Goal: Check status: Check status

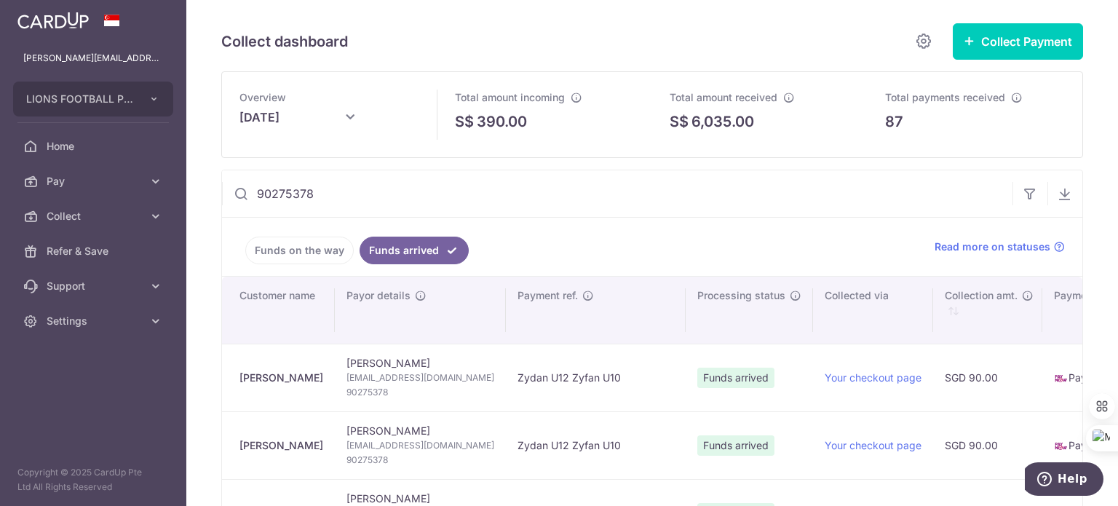
scroll to position [73, 0]
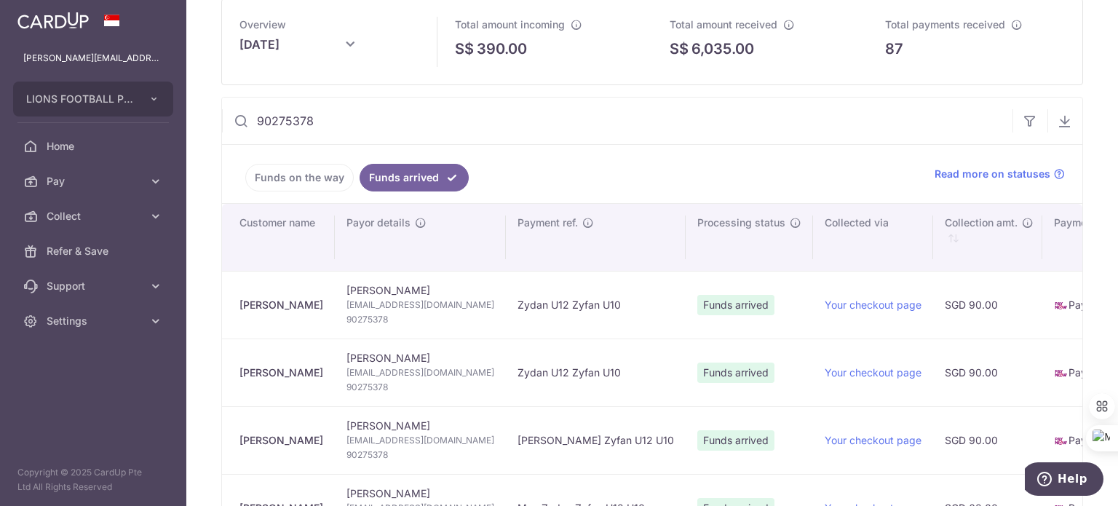
click at [287, 180] on link "Funds on the way" at bounding box center [299, 178] width 108 height 28
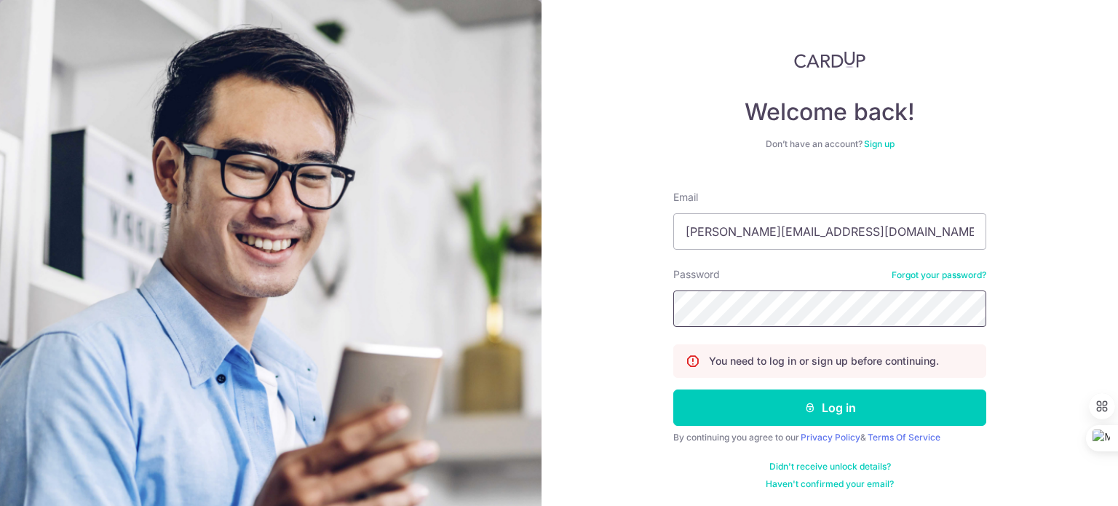
click at [673, 389] on button "Log in" at bounding box center [829, 407] width 313 height 36
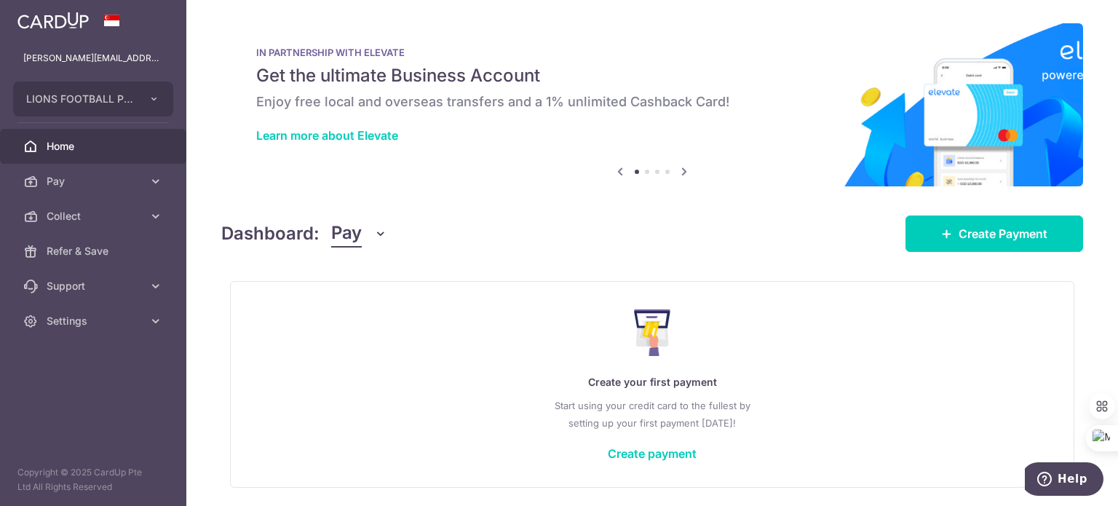
click at [376, 234] on icon "button" at bounding box center [380, 233] width 15 height 15
click at [373, 306] on link "Collect" at bounding box center [407, 309] width 151 height 35
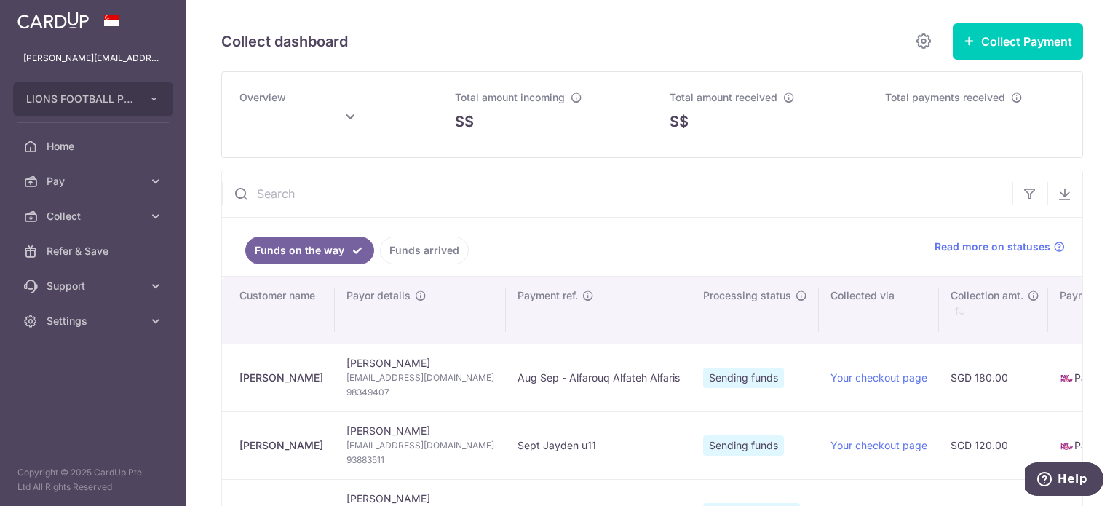
type input "September 2025"
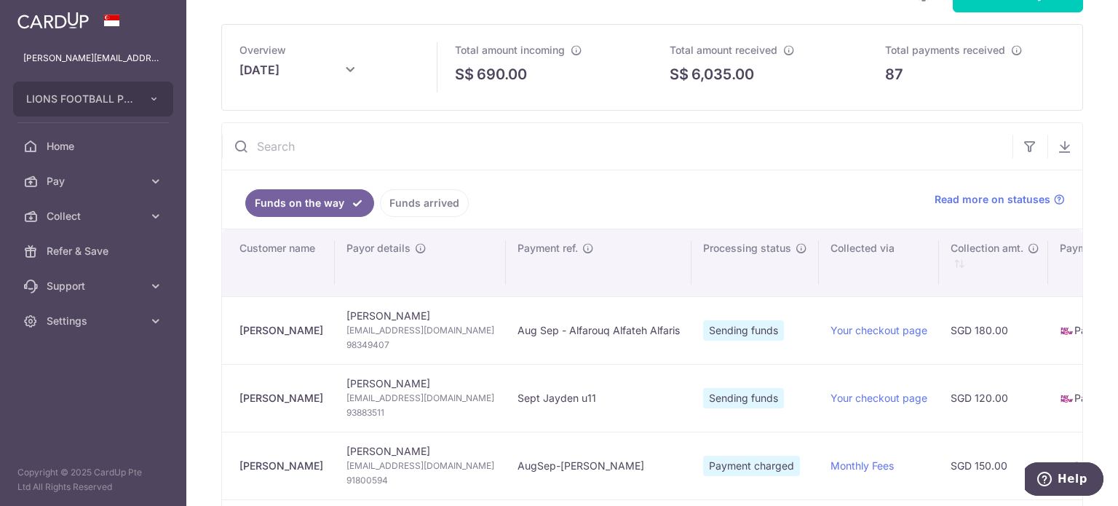
scroll to position [146, 0]
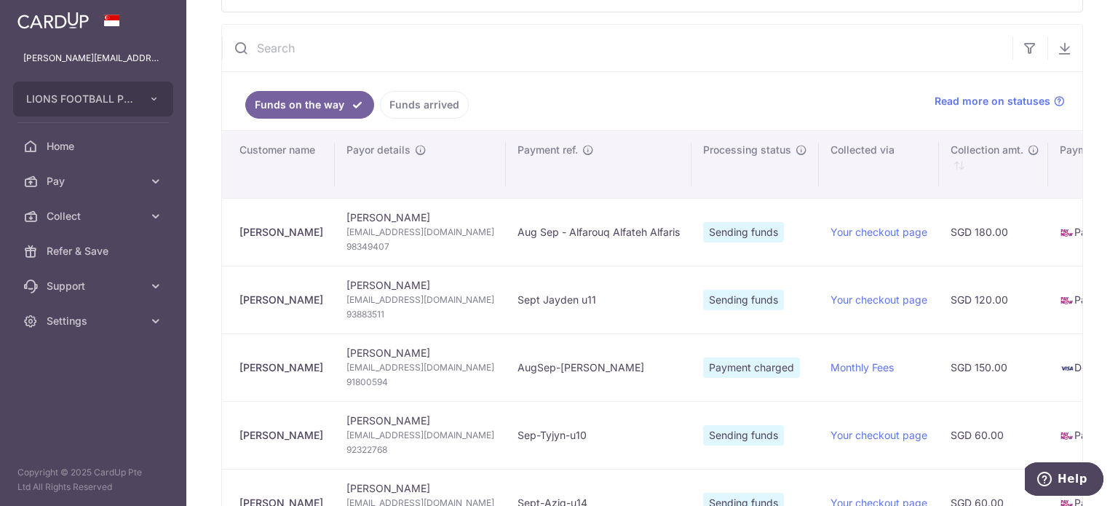
click at [394, 244] on span "98349407" at bounding box center [420, 246] width 148 height 15
copy span "98349407"
click at [387, 311] on span "93883511" at bounding box center [420, 314] width 148 height 15
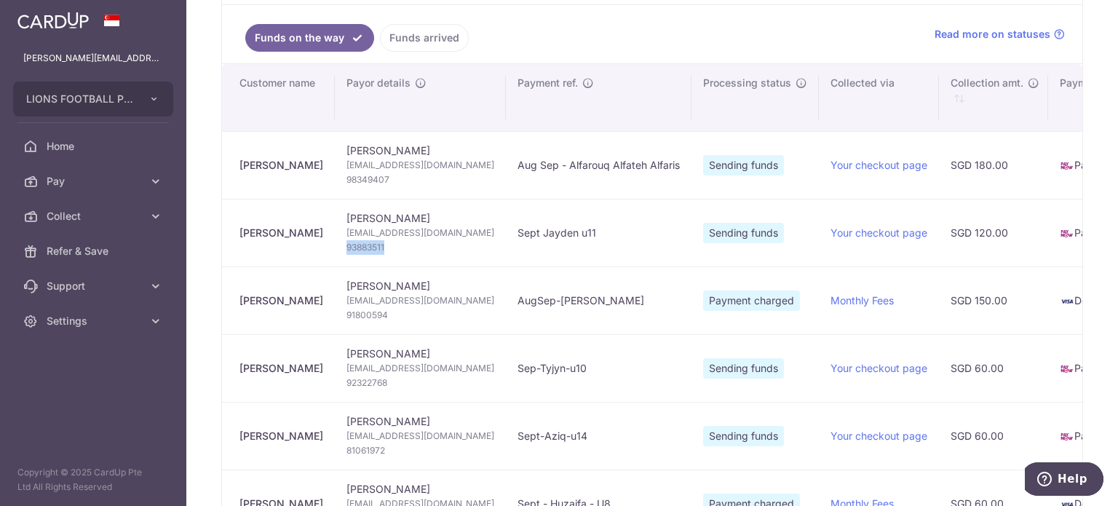
scroll to position [291, 0]
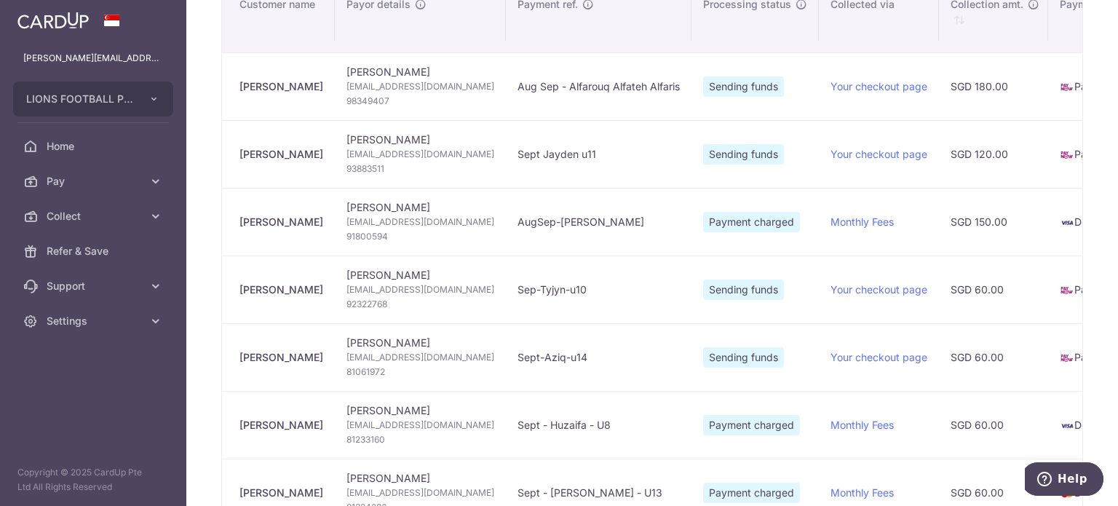
click at [652, 193] on td "AugSep-Daiyan Daniyal Danish" at bounding box center [599, 222] width 186 height 68
click at [384, 169] on span "93883511" at bounding box center [420, 169] width 148 height 15
copy span "93883511"
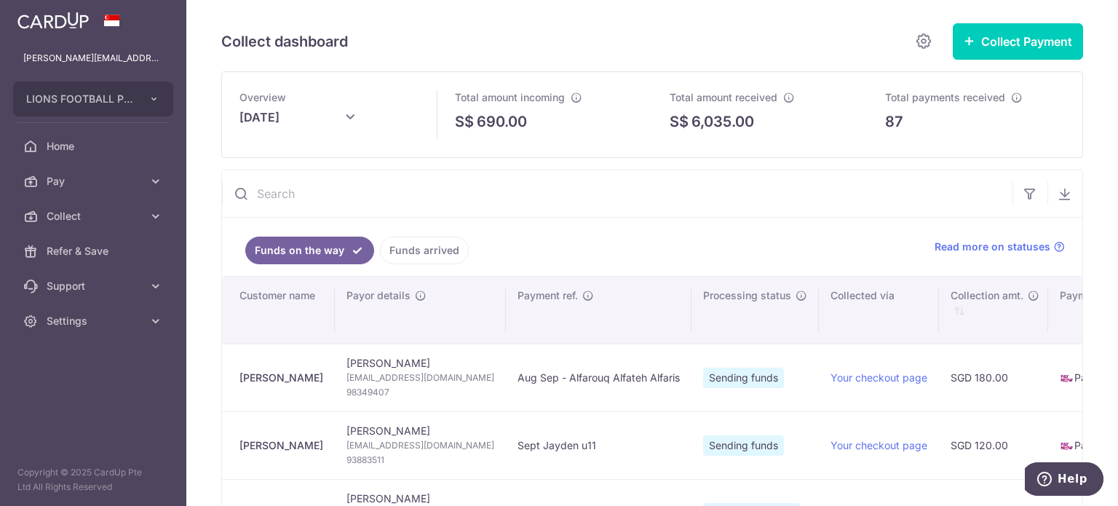
click at [315, 194] on input "text" at bounding box center [617, 193] width 790 height 47
paste input "97333973"
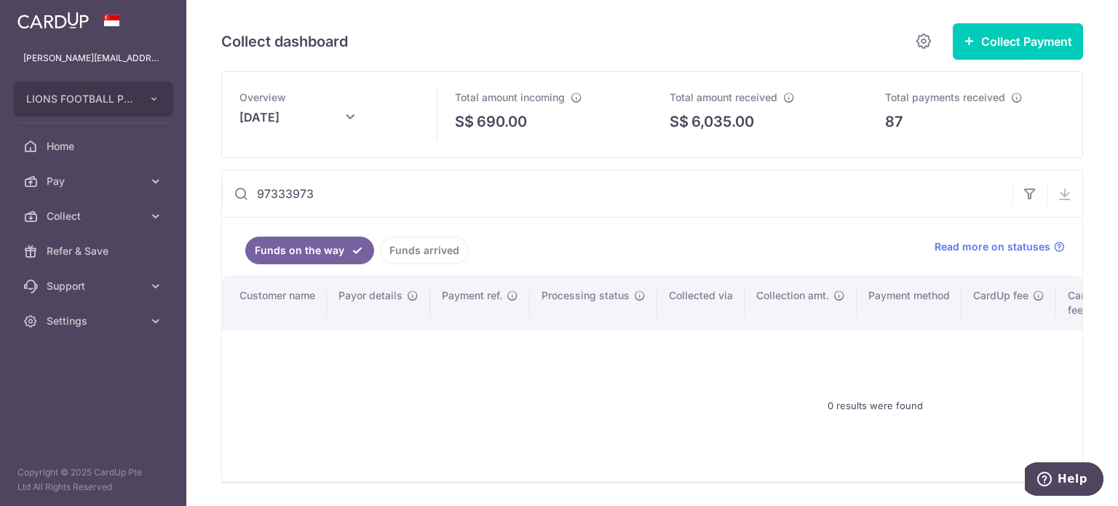
click at [458, 191] on input "97333973" at bounding box center [617, 193] width 790 height 47
drag, startPoint x: 342, startPoint y: 190, endPoint x: 149, endPoint y: 181, distance: 193.0
click at [149, 181] on main "ryan@pasirianlionsfc.com LIONS FOOTBALL PTE. LTD. Add new company LIONS FOOTBAL…" at bounding box center [559, 253] width 1118 height 506
paste input "2304294"
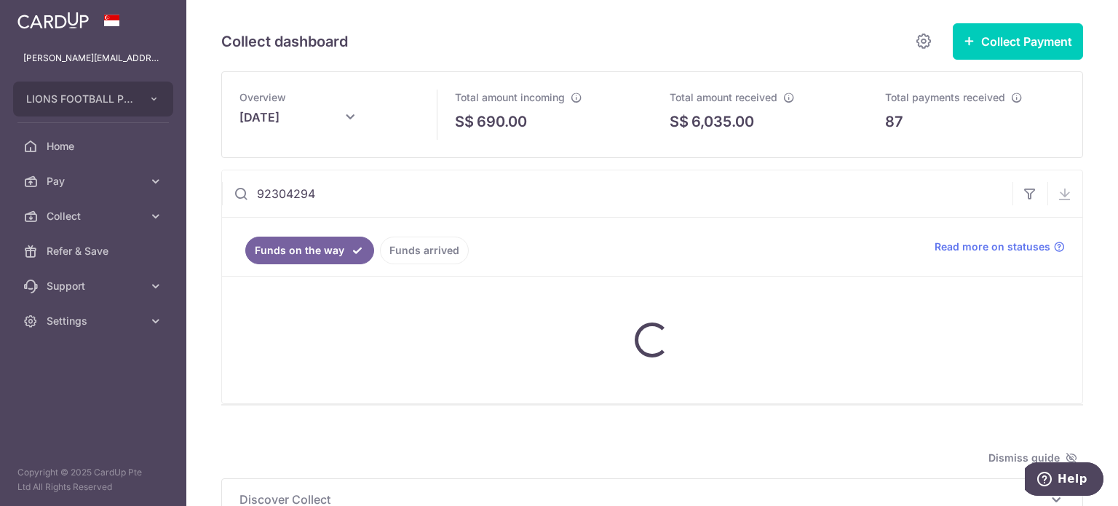
click at [418, 247] on link "Funds arrived" at bounding box center [424, 251] width 89 height 28
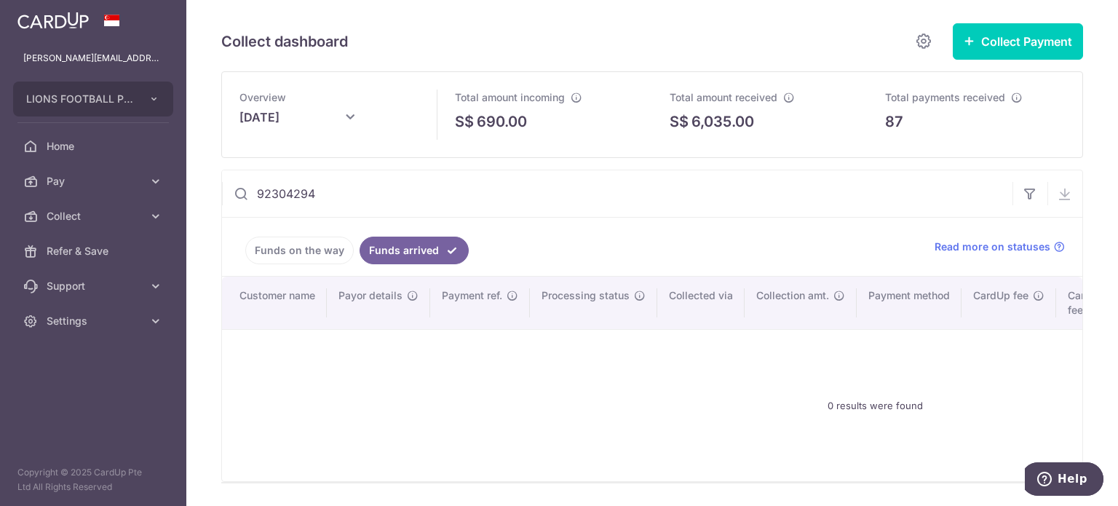
drag, startPoint x: 381, startPoint y: 191, endPoint x: 246, endPoint y: 179, distance: 135.9
click at [246, 179] on input "92304294" at bounding box center [617, 193] width 790 height 47
click at [372, 197] on input "92304294" at bounding box center [617, 193] width 790 height 47
drag, startPoint x: 333, startPoint y: 193, endPoint x: 230, endPoint y: 180, distance: 103.4
click at [231, 180] on input "92304294" at bounding box center [617, 193] width 790 height 47
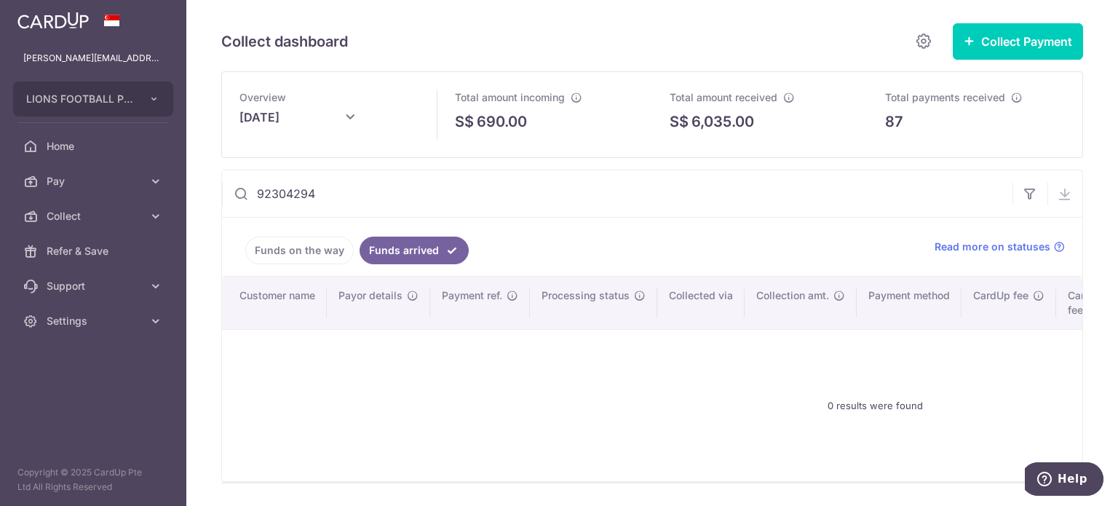
paste input "7333973"
type input "97333973"
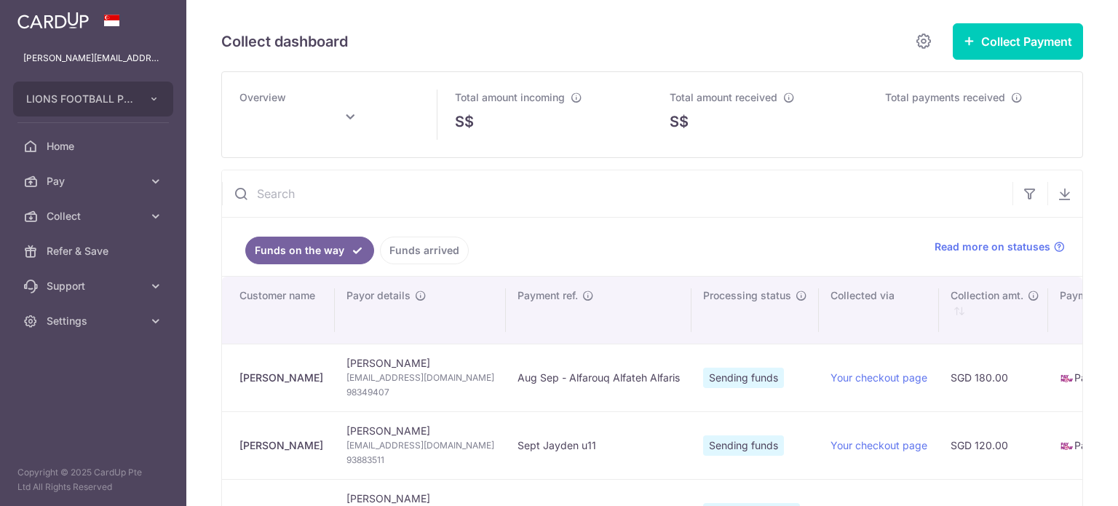
click at [422, 250] on link "Funds arrived" at bounding box center [424, 251] width 89 height 28
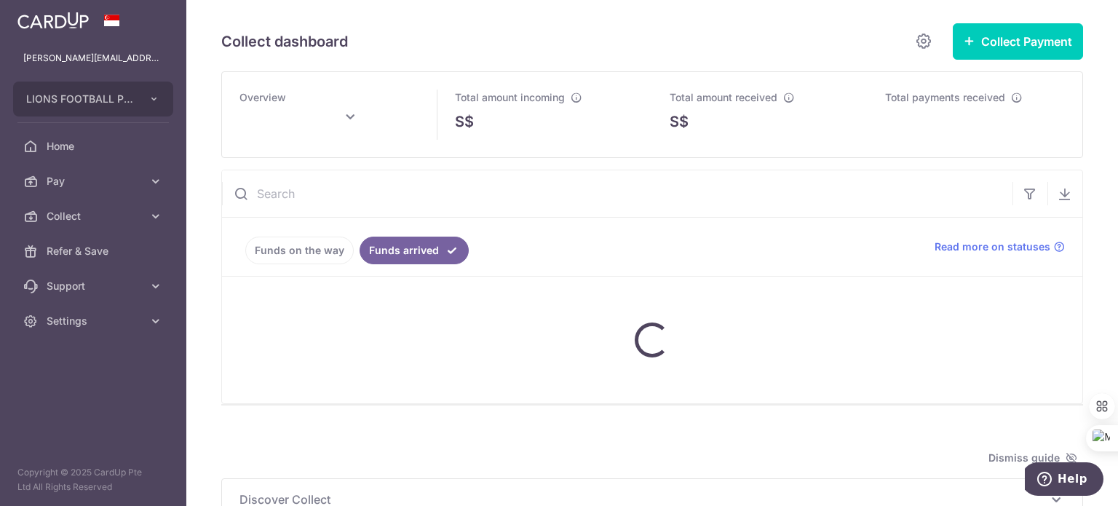
click at [367, 191] on input "text" at bounding box center [617, 193] width 790 height 47
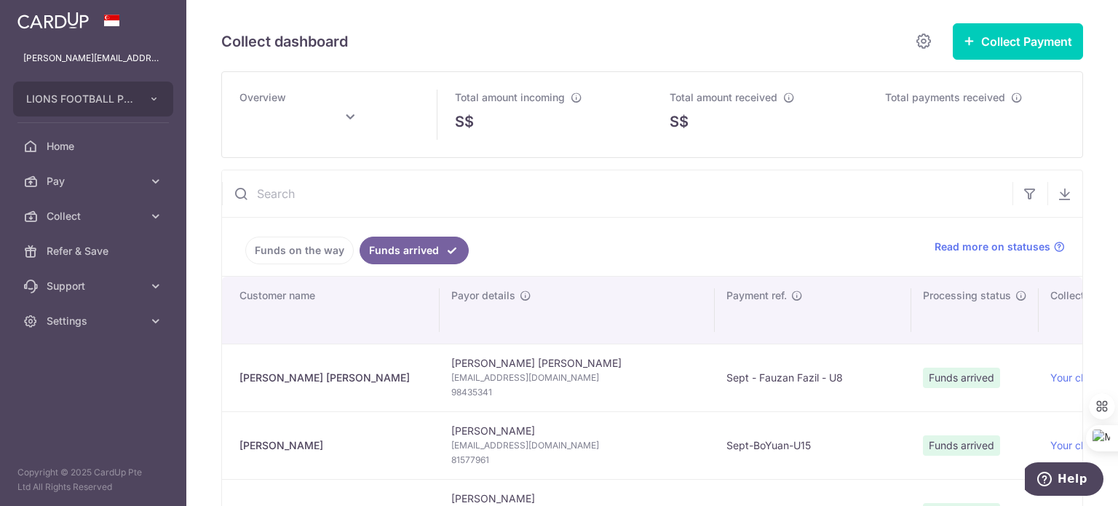
click at [371, 187] on input "text" at bounding box center [617, 193] width 790 height 47
paste input "97333973"
type input "97333973"
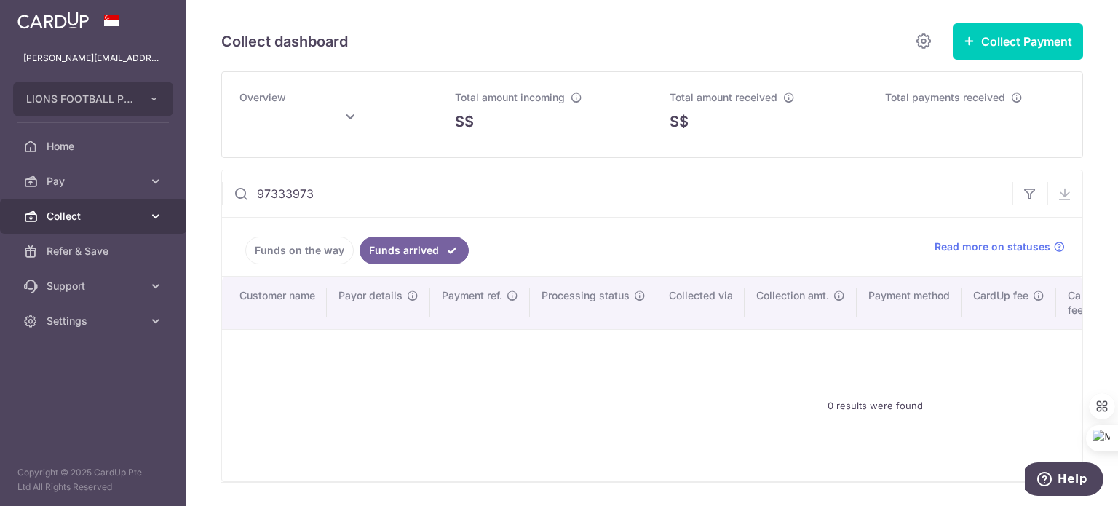
type input "September 2025"
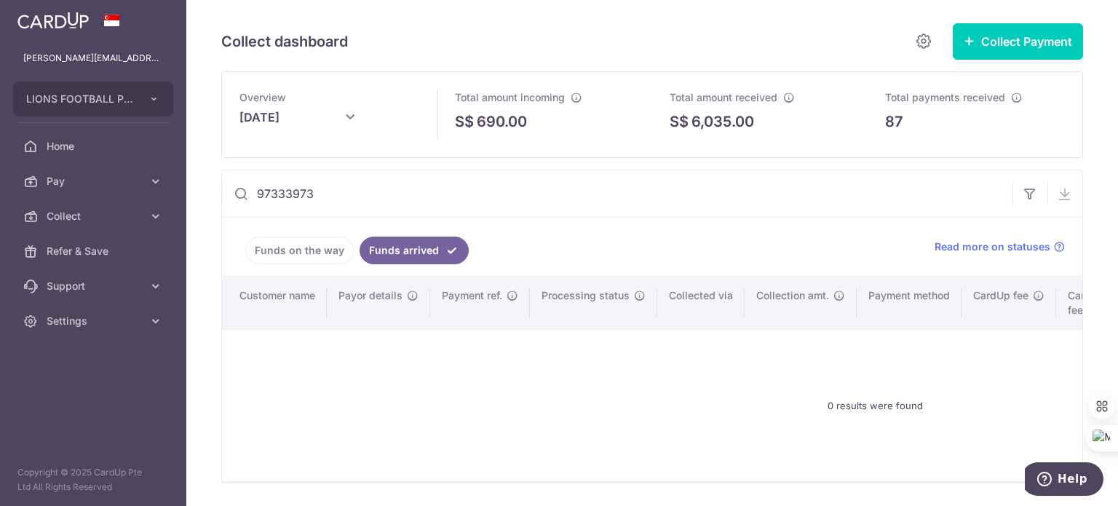
click at [346, 393] on div "0 results were found" at bounding box center [874, 405] width 1271 height 128
drag, startPoint x: 340, startPoint y: 189, endPoint x: 207, endPoint y: 196, distance: 132.6
click at [207, 196] on div "Collect dashboard Collect Payment Create request to collect payments Custom Pay…" at bounding box center [651, 253] width 931 height 506
paste input "86002600"
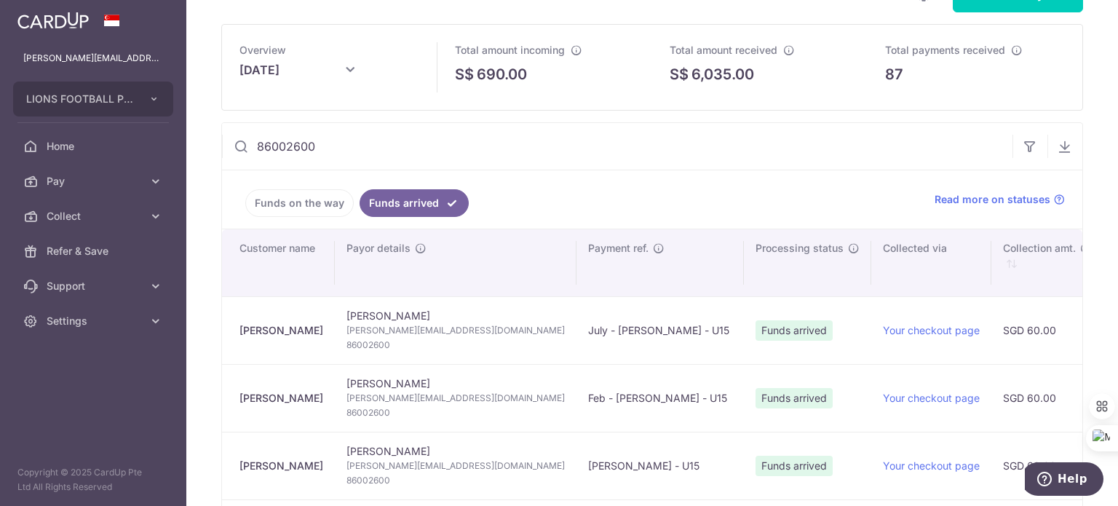
scroll to position [73, 0]
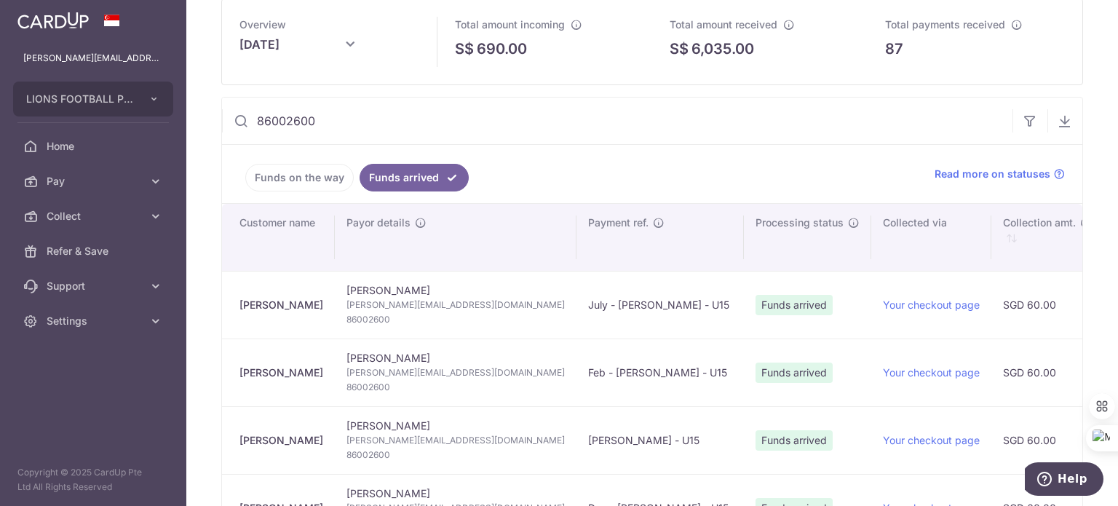
drag, startPoint x: 332, startPoint y: 122, endPoint x: 230, endPoint y: 111, distance: 102.5
click at [230, 111] on input "86002600" at bounding box center [617, 121] width 790 height 47
paste input "5221641"
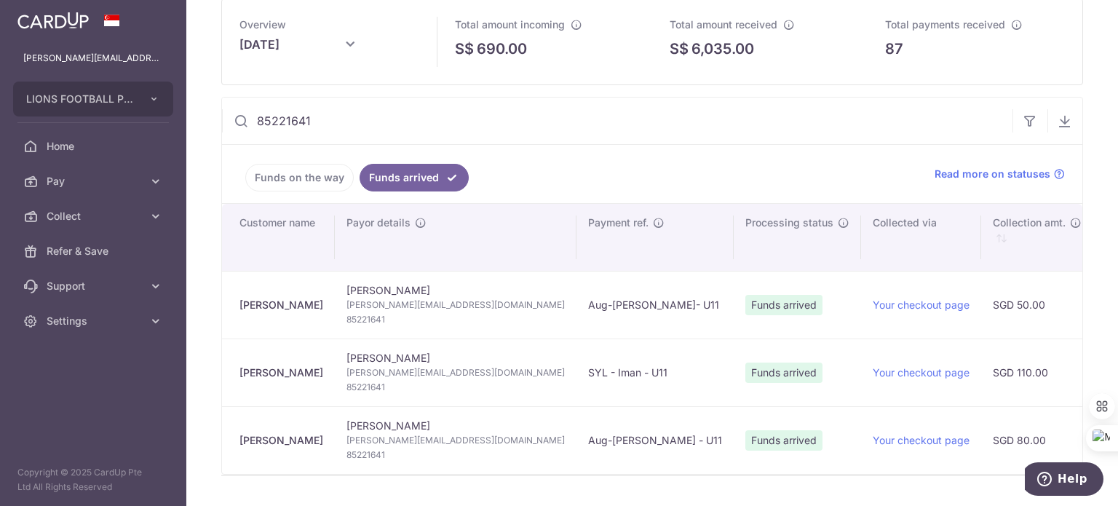
click at [432, 343] on td "Lynn Ruslan lynn_ruslan@hotmail.com 85221641" at bounding box center [456, 372] width 242 height 68
drag, startPoint x: 361, startPoint y: 122, endPoint x: 232, endPoint y: 122, distance: 128.8
click at [232, 122] on input "85221641" at bounding box center [617, 121] width 790 height 47
paste input "6111014"
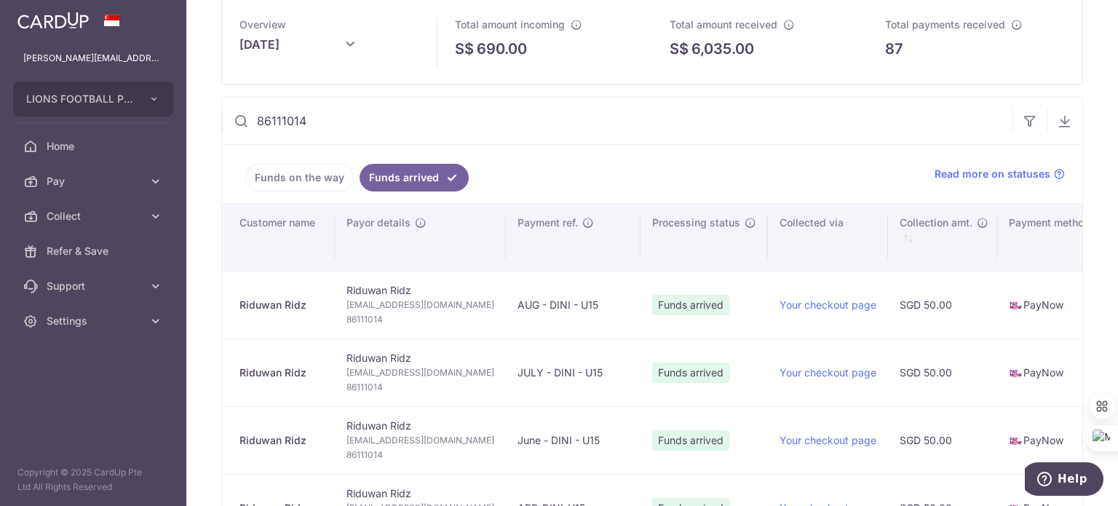
drag, startPoint x: 344, startPoint y: 127, endPoint x: 233, endPoint y: 121, distance: 111.5
click at [233, 121] on div "86111014" at bounding box center [617, 121] width 790 height 47
paste input "98536711"
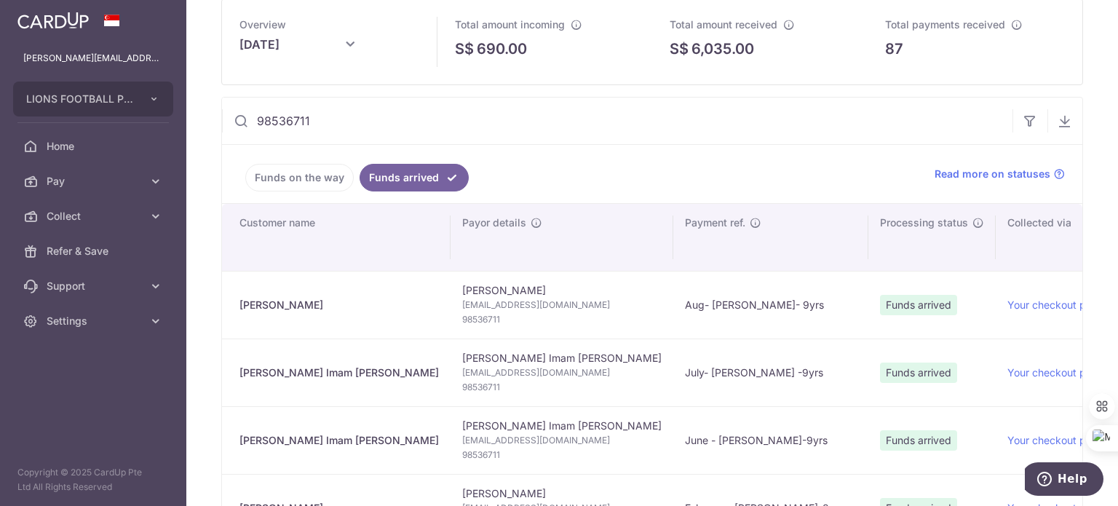
drag, startPoint x: 338, startPoint y: 122, endPoint x: 210, endPoint y: 104, distance: 129.4
click at [210, 104] on div "Collect dashboard Collect Payment Create request to collect payments Custom Pay…" at bounding box center [651, 253] width 931 height 506
paste input "83719509"
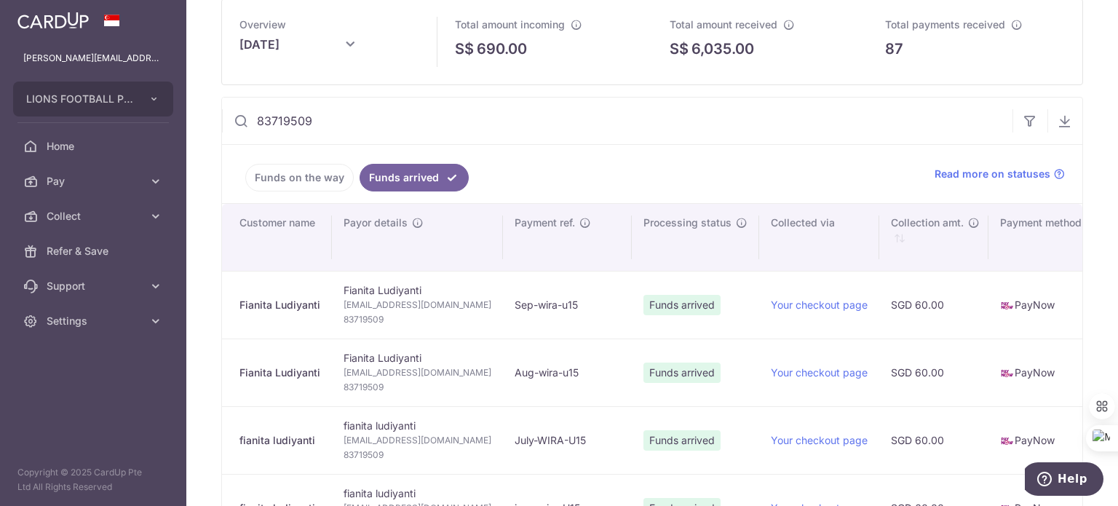
drag, startPoint x: 327, startPoint y: 123, endPoint x: 242, endPoint y: 120, distance: 85.9
click at [242, 120] on div "83719509" at bounding box center [617, 121] width 790 height 47
paste input "96331484"
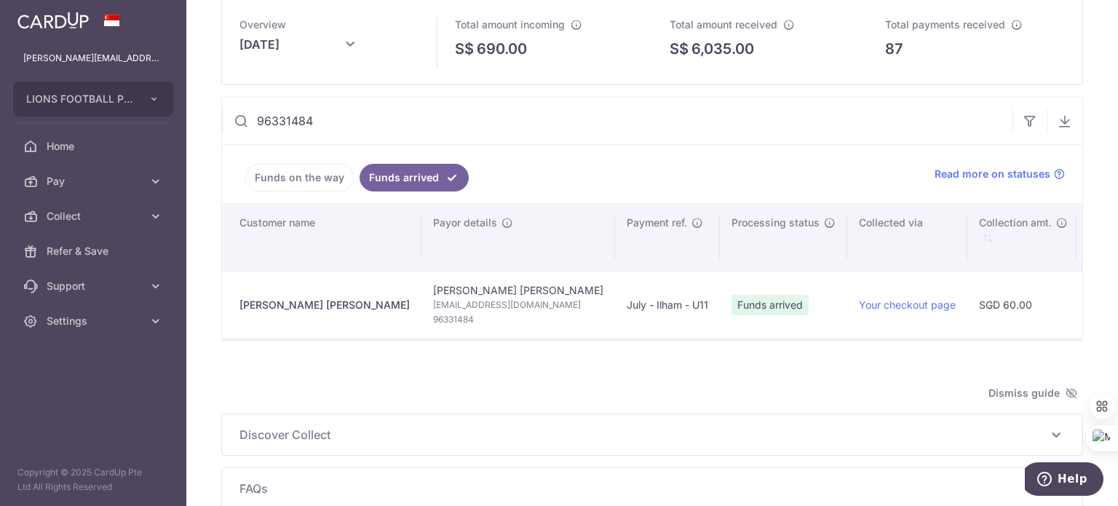
drag, startPoint x: 271, startPoint y: 122, endPoint x: 213, endPoint y: 122, distance: 57.5
click at [213, 122] on div "Collect dashboard Collect Payment Create request to collect payments Custom Pay…" at bounding box center [651, 253] width 931 height 506
paste input "88752369"
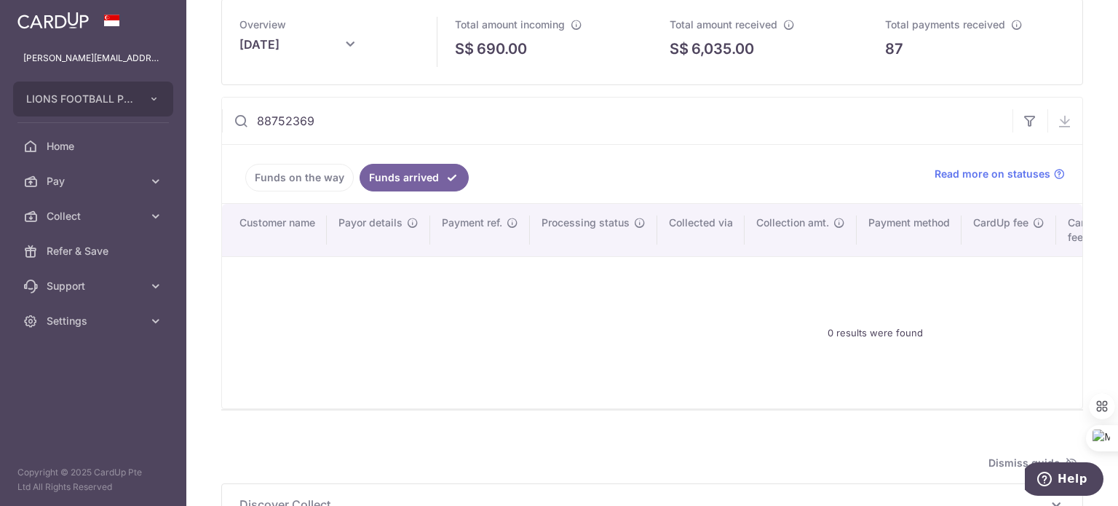
drag, startPoint x: 352, startPoint y: 124, endPoint x: 246, endPoint y: 115, distance: 106.6
click at [246, 115] on div "88752369" at bounding box center [617, 121] width 790 height 47
paste input "4994117"
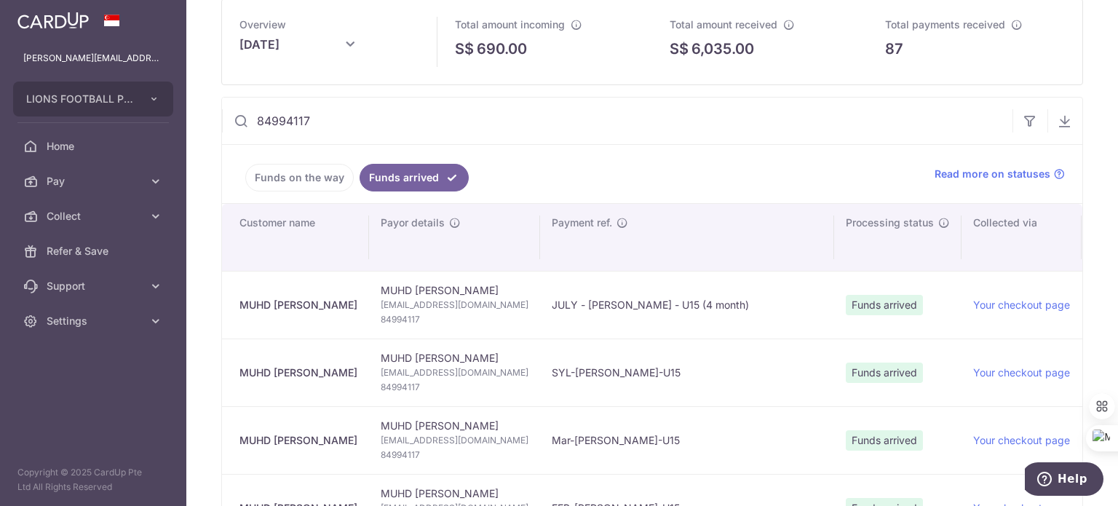
click at [287, 178] on link "Funds on the way" at bounding box center [299, 178] width 108 height 28
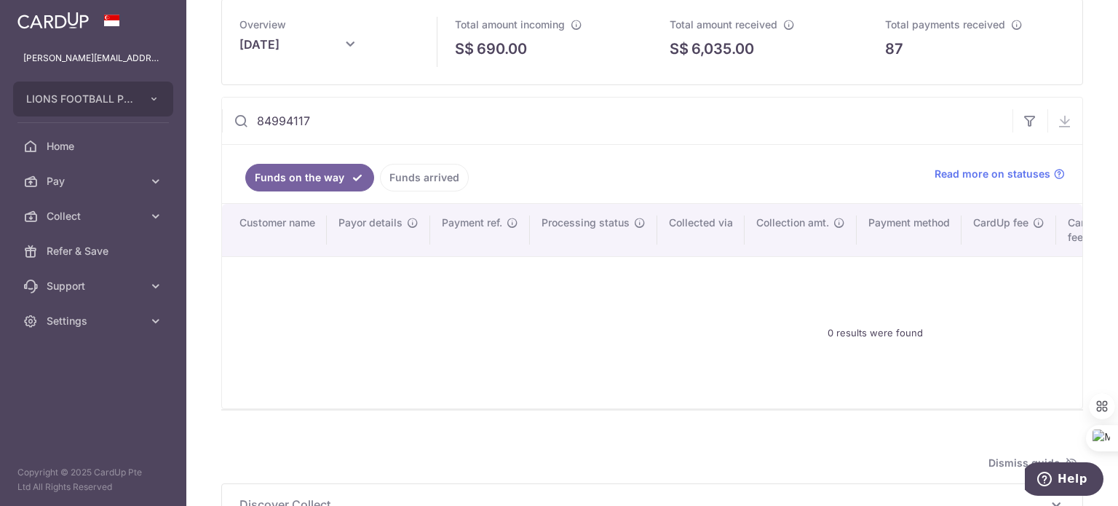
drag, startPoint x: 325, startPoint y: 119, endPoint x: 218, endPoint y: 108, distance: 106.7
click at [218, 108] on div "Collect dashboard Collect Payment Create request to collect payments Custom Pay…" at bounding box center [651, 253] width 931 height 506
paste input "96331483"
click at [424, 180] on link "Funds arrived" at bounding box center [424, 178] width 89 height 28
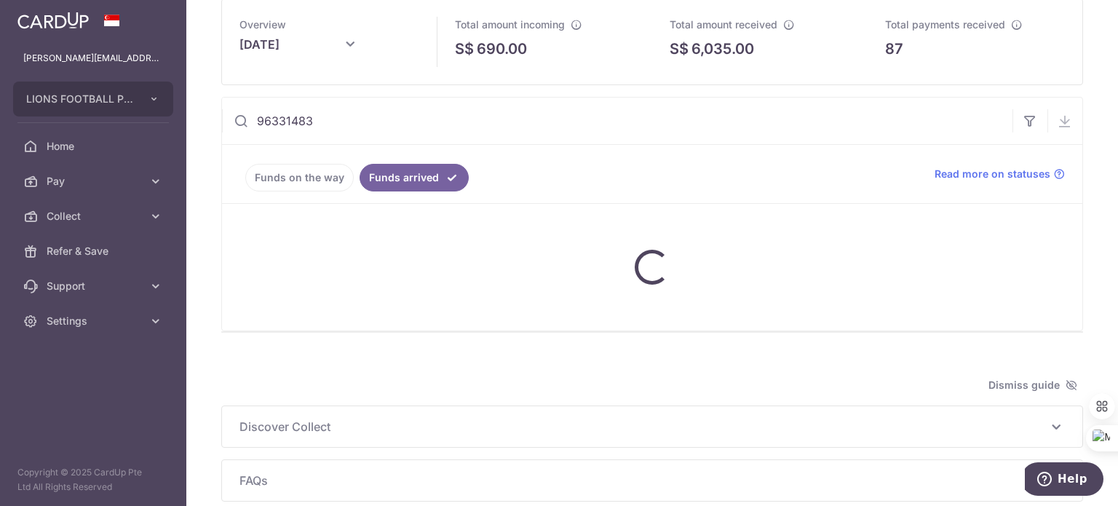
drag, startPoint x: 415, startPoint y: 119, endPoint x: 232, endPoint y: 119, distance: 182.7
click at [232, 119] on input "96331483" at bounding box center [617, 121] width 790 height 47
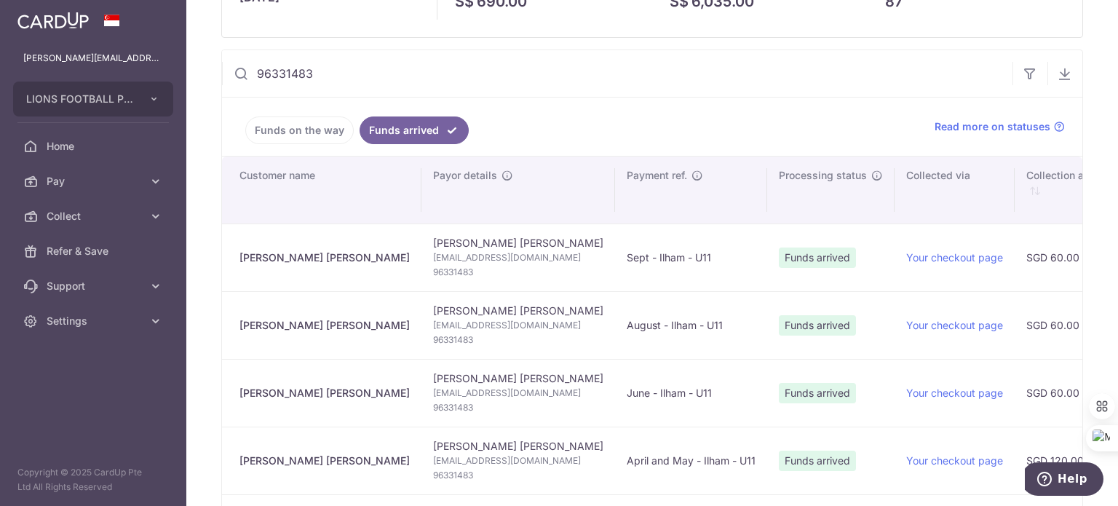
scroll to position [146, 0]
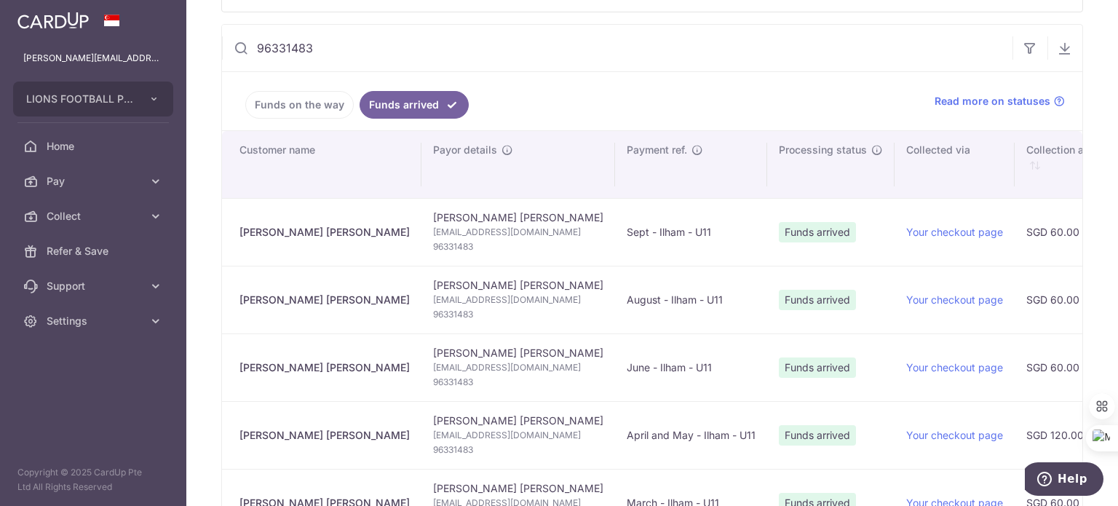
click at [460, 43] on input "96331483" at bounding box center [617, 48] width 790 height 47
drag, startPoint x: 416, startPoint y: 43, endPoint x: 221, endPoint y: 43, distance: 194.3
click at [221, 43] on div "96331483 We are preparing your excel download link... An email with the downloa…" at bounding box center [652, 382] width 862 height 716
paste input "1095299"
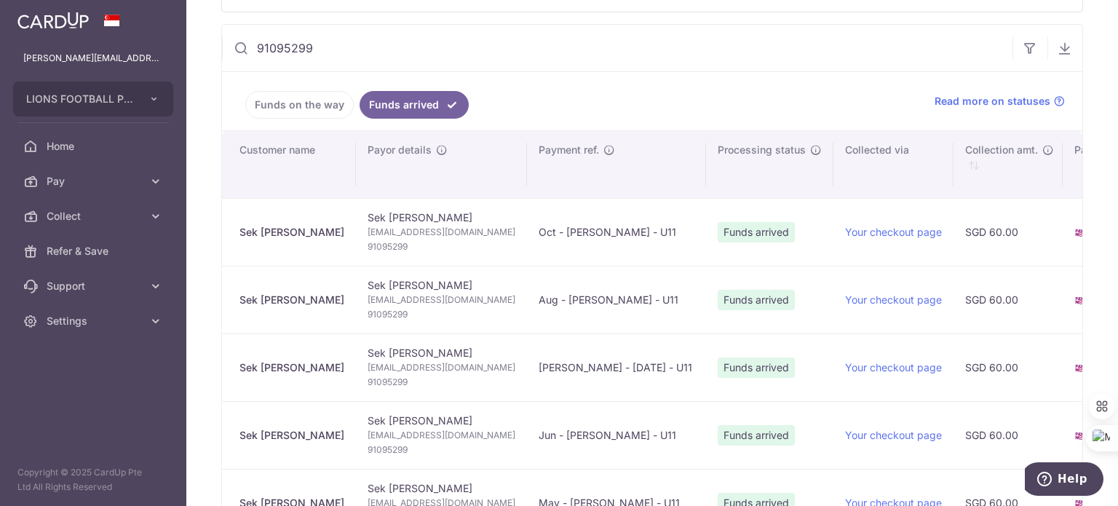
drag, startPoint x: 321, startPoint y: 39, endPoint x: 192, endPoint y: 39, distance: 128.8
click at [192, 39] on div "Collect dashboard Collect Payment Create request to collect payments Custom Pay…" at bounding box center [651, 253] width 931 height 506
paste input "81334286"
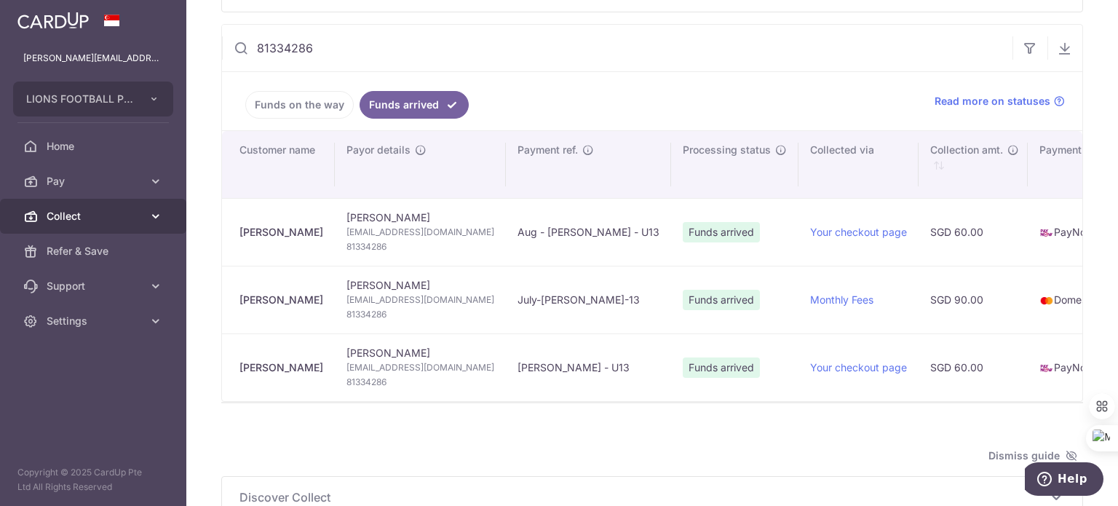
type input "81334286"
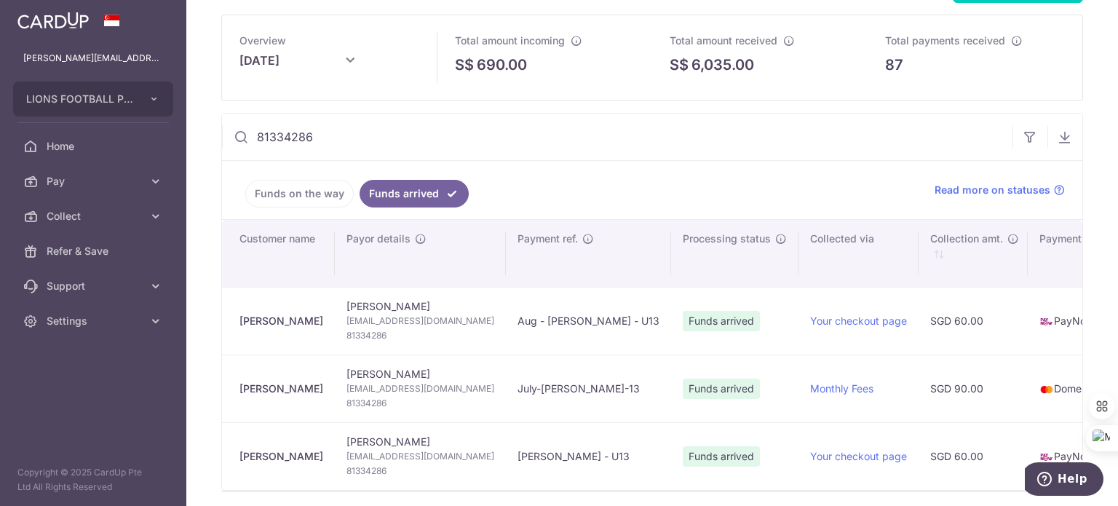
scroll to position [0, 0]
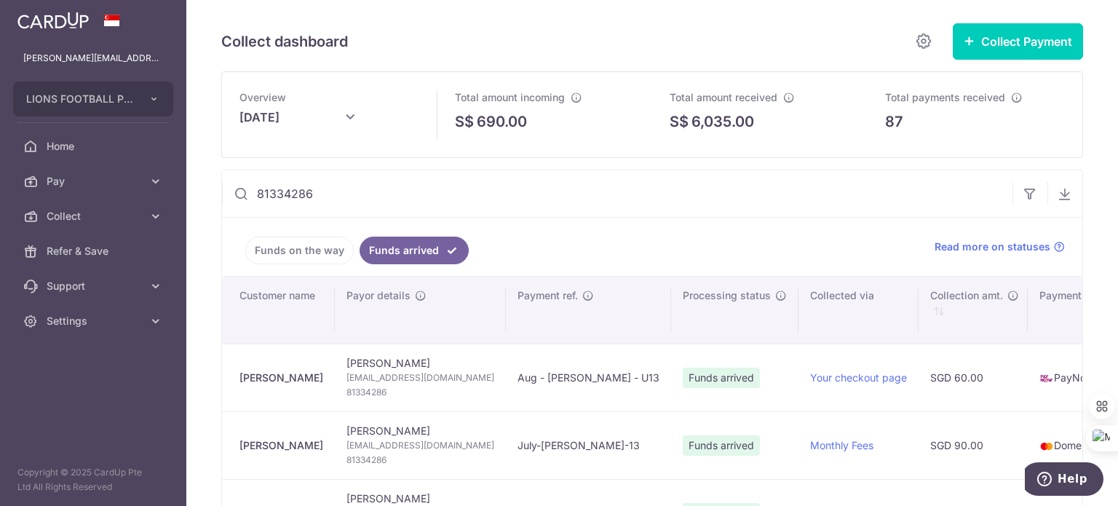
click at [290, 250] on link "Funds on the way" at bounding box center [299, 251] width 108 height 28
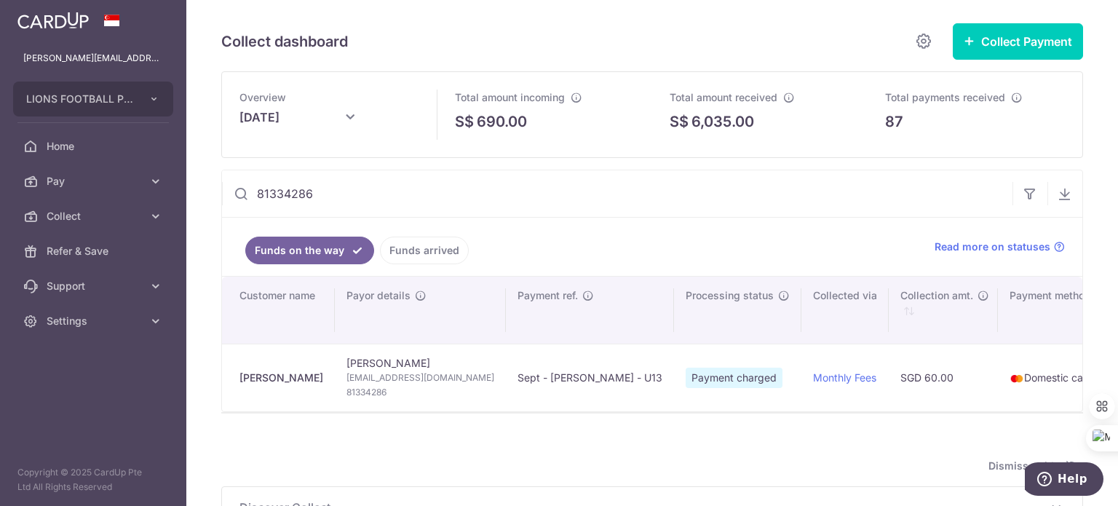
click at [386, 392] on span "81334286" at bounding box center [420, 392] width 148 height 15
copy span "81334286"
click at [597, 251] on ul "Funds on the way Funds arrived" at bounding box center [569, 247] width 695 height 58
drag, startPoint x: 380, startPoint y: 197, endPoint x: 221, endPoint y: 191, distance: 158.8
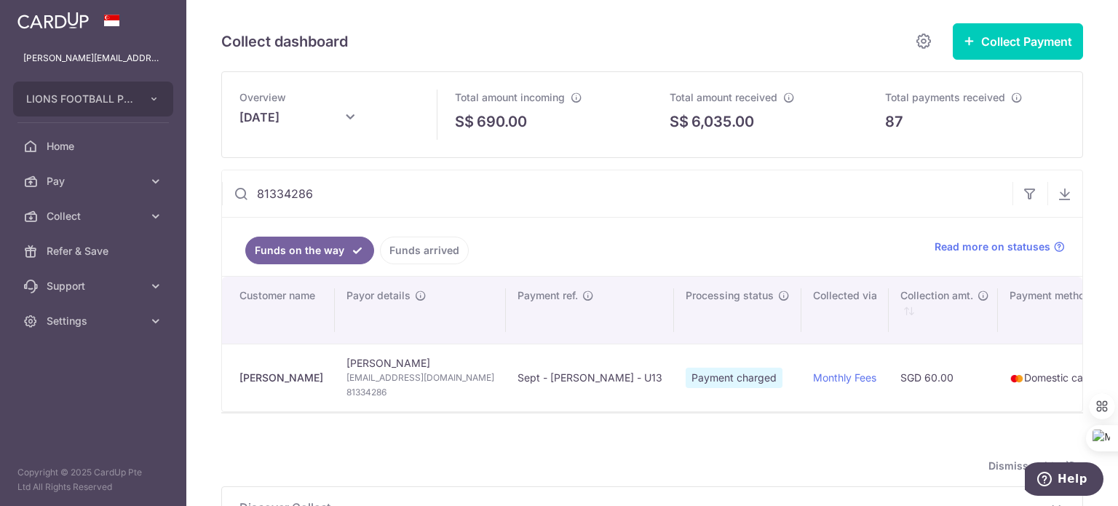
click at [221, 191] on div "81334286 We are preparing your excel download link... An email with the downloa…" at bounding box center [652, 291] width 862 height 242
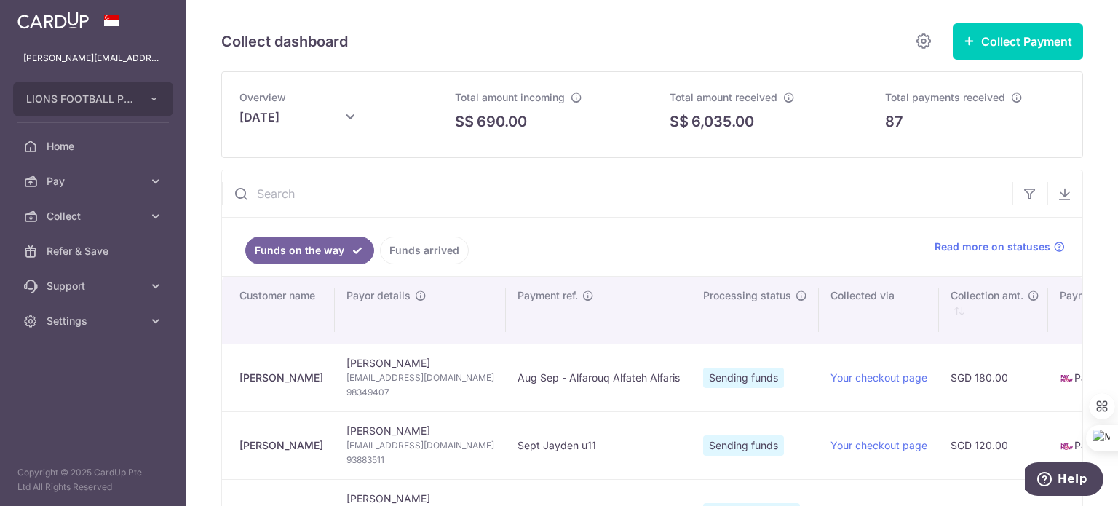
click at [276, 186] on input "text" at bounding box center [617, 193] width 790 height 47
paste input "9782 5611"
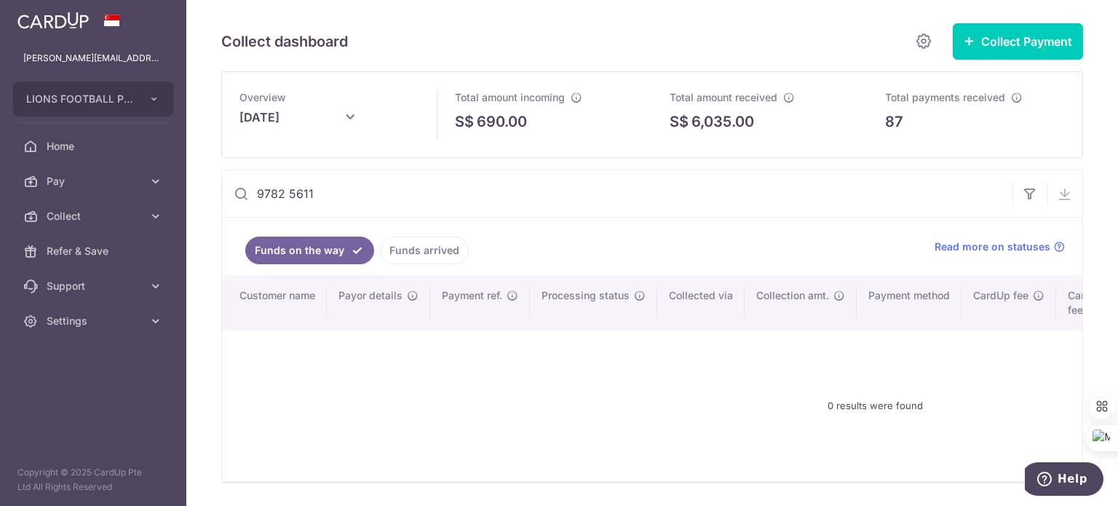
click at [290, 194] on input "9782 5611" at bounding box center [617, 193] width 790 height 47
click at [403, 248] on link "Funds arrived" at bounding box center [424, 251] width 89 height 28
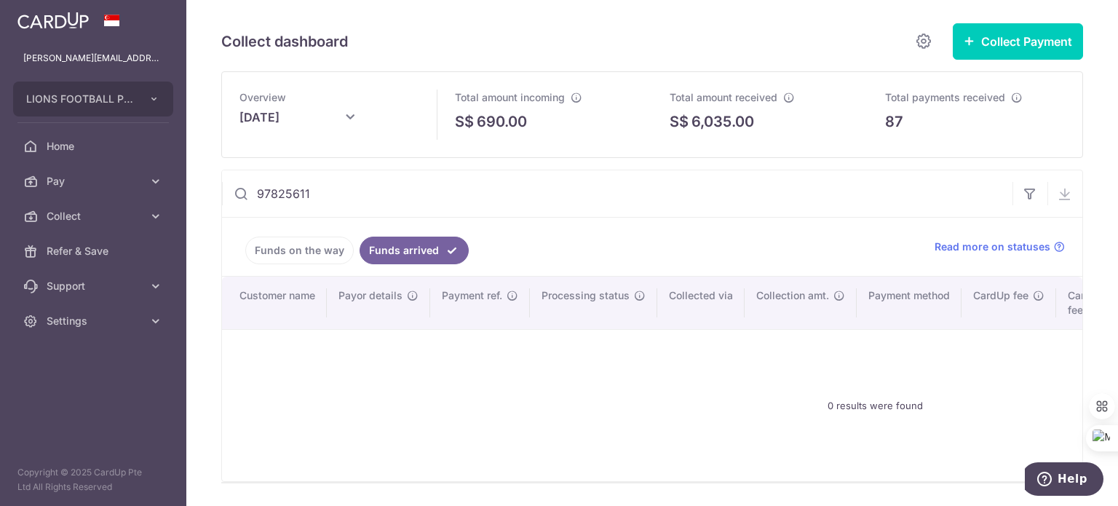
click at [525, 430] on div "0 results were found" at bounding box center [874, 405] width 1271 height 128
click at [550, 194] on input "97825611" at bounding box center [617, 193] width 790 height 47
drag, startPoint x: 348, startPoint y: 193, endPoint x: 183, endPoint y: 188, distance: 165.3
click at [183, 188] on main "ryan@pasirianlionsfc.com LIONS FOOTBALL PTE. LTD. Add new company LIONS FOOTBAL…" at bounding box center [559, 253] width 1118 height 506
paste input "87811196"
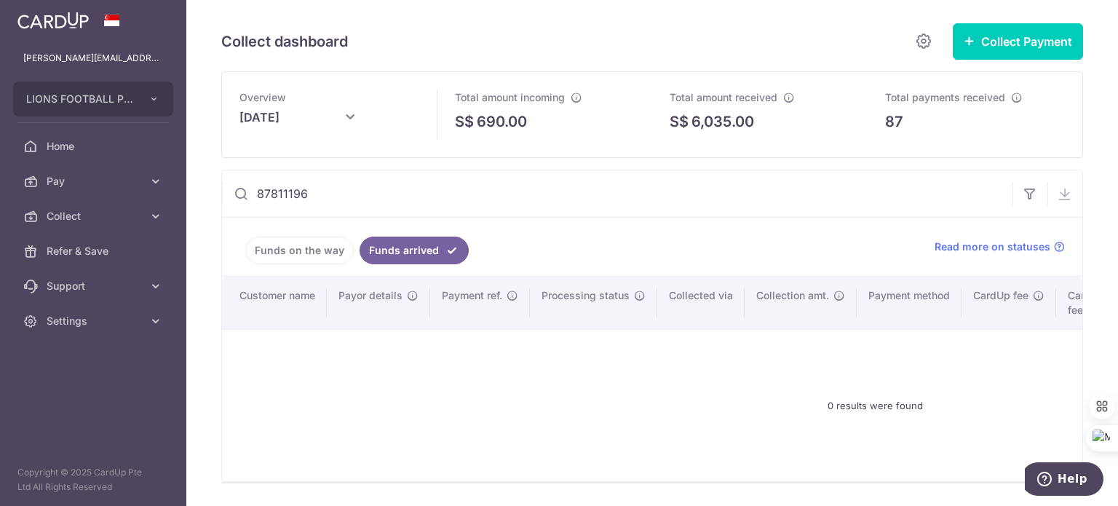
type input "87811196"
click at [306, 250] on link "Funds on the way" at bounding box center [299, 251] width 108 height 28
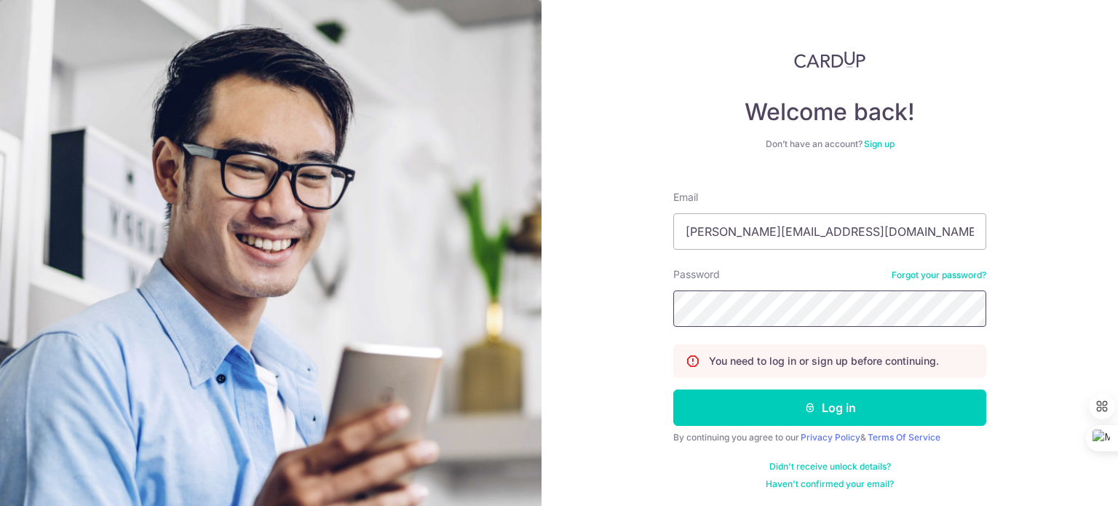
click at [673, 389] on button "Log in" at bounding box center [829, 407] width 313 height 36
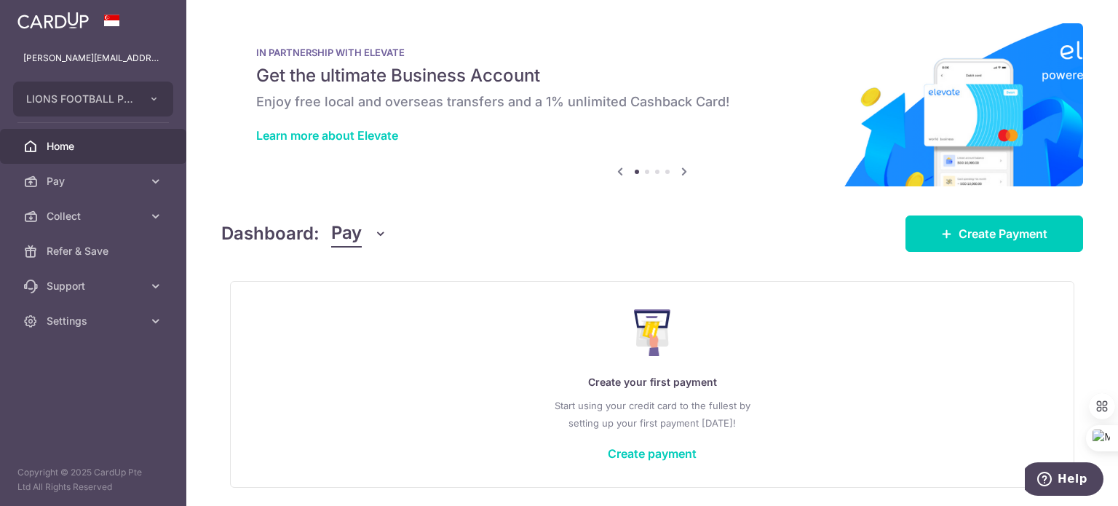
click at [384, 237] on icon "button" at bounding box center [380, 233] width 15 height 15
click at [373, 304] on link "Collect" at bounding box center [407, 309] width 151 height 35
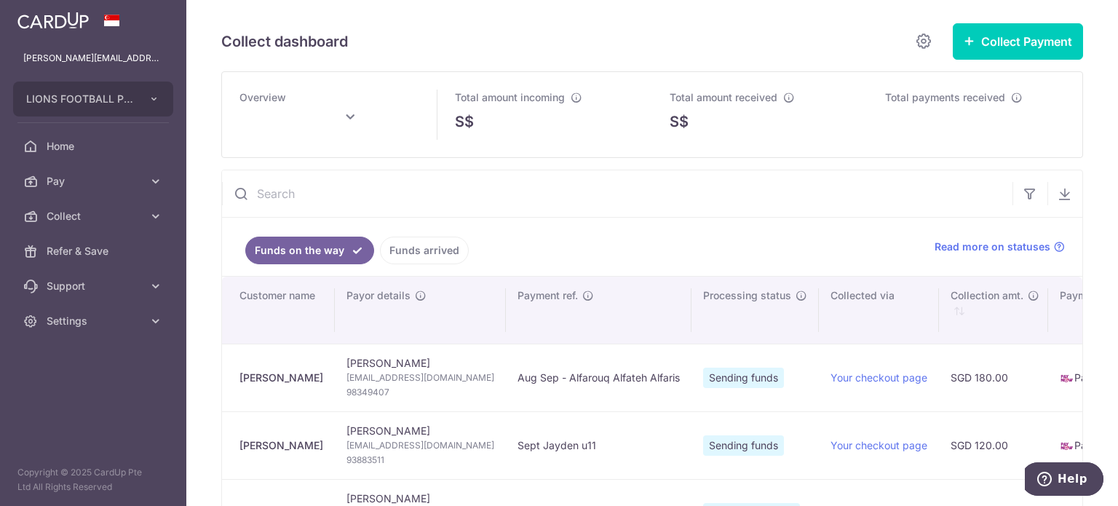
click at [469, 206] on input "text" at bounding box center [617, 193] width 790 height 47
click at [456, 241] on link "Funds arrived" at bounding box center [424, 251] width 89 height 28
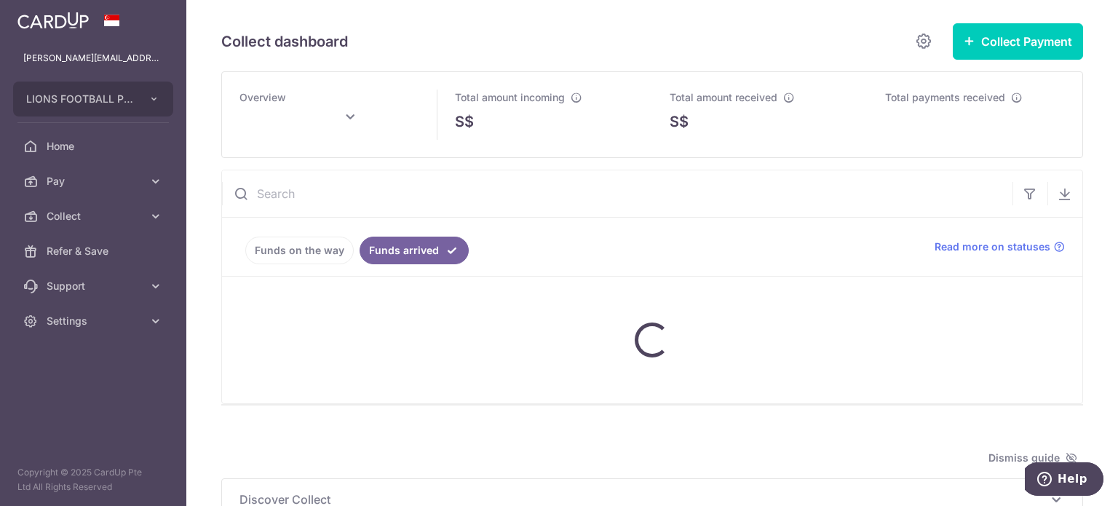
click at [396, 195] on input "text" at bounding box center [617, 193] width 790 height 47
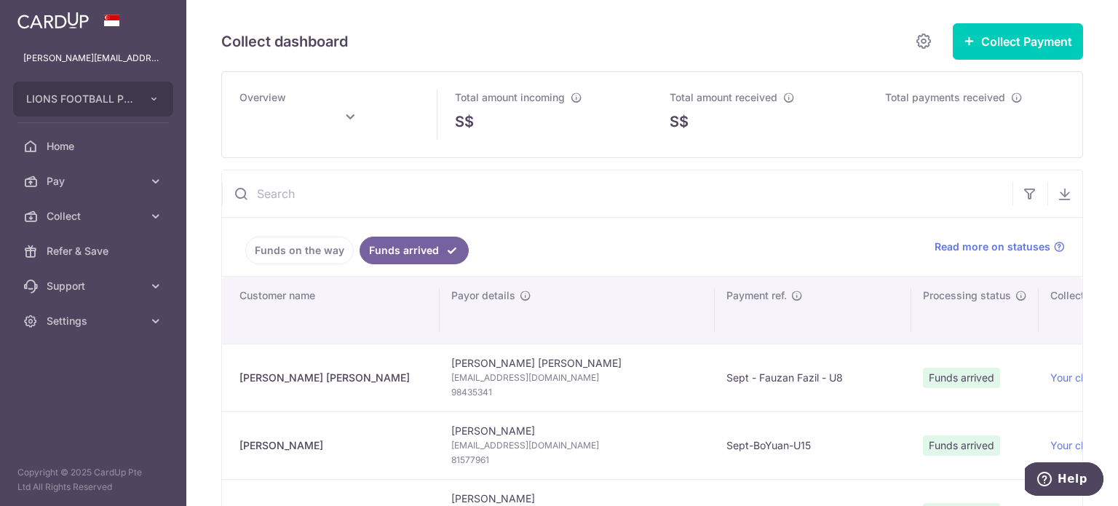
click at [396, 195] on input "text" at bounding box center [617, 193] width 790 height 47
paste input "87811196"
type input "87811196"
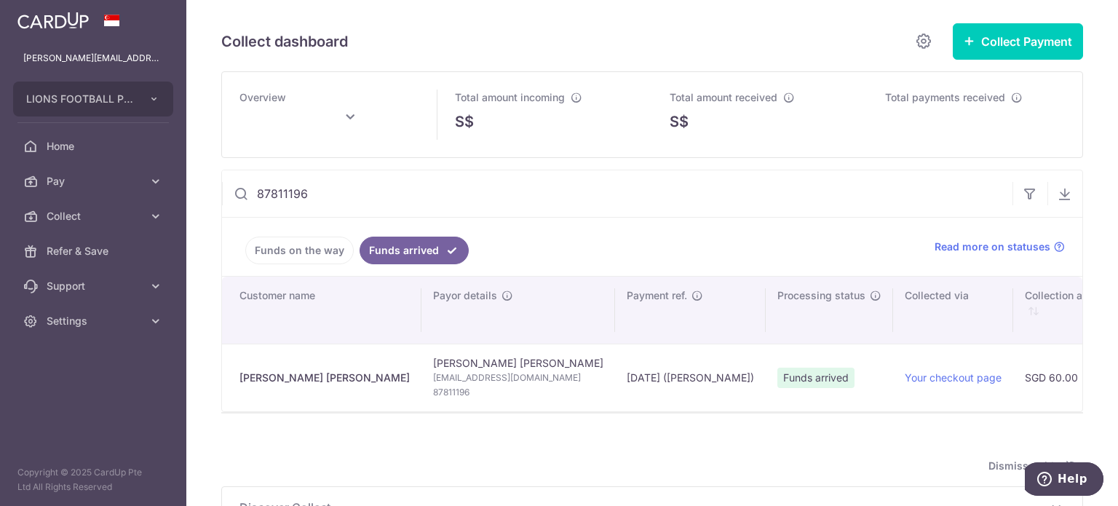
type input "[DATE]"
type input "87811196"
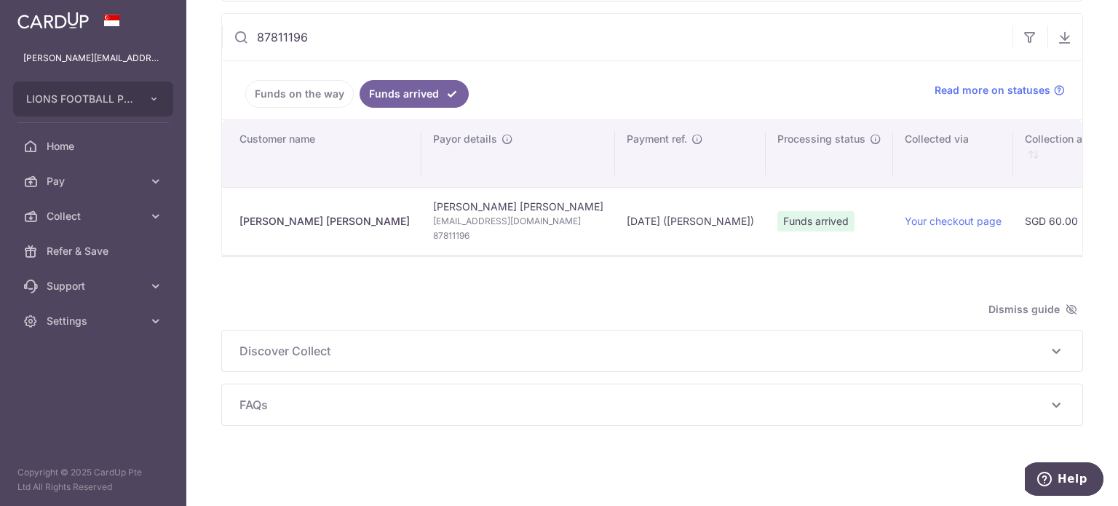
click at [326, 291] on div "Overview [DATE] Total amount incoming S$ 690.00 Total amount received S$ 6,035.…" at bounding box center [652, 170] width 862 height 511
